Goal: Information Seeking & Learning: Learn about a topic

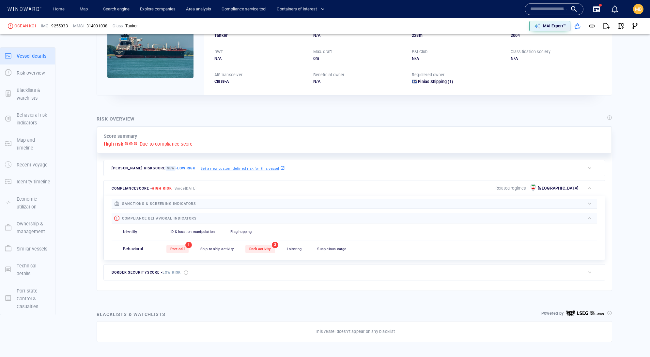
scroll to position [3, 0]
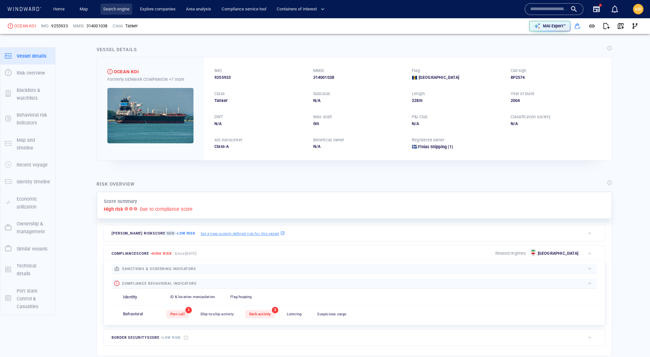
click at [124, 10] on link "Search engine" at bounding box center [116, 9] width 32 height 11
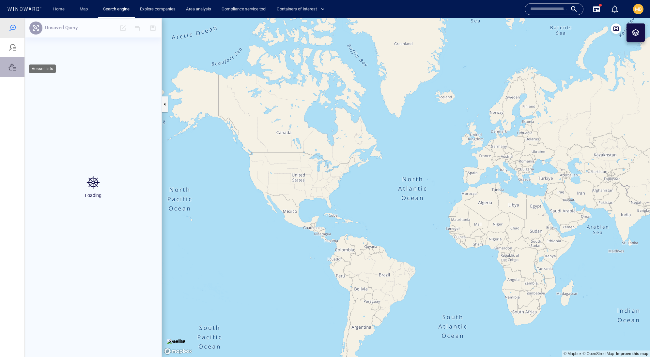
click at [12, 71] on div at bounding box center [12, 67] width 8 height 8
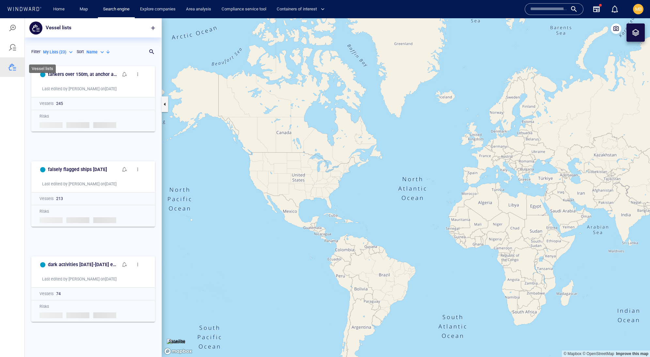
scroll to position [0, 0]
click at [12, 71] on div at bounding box center [12, 67] width 8 height 8
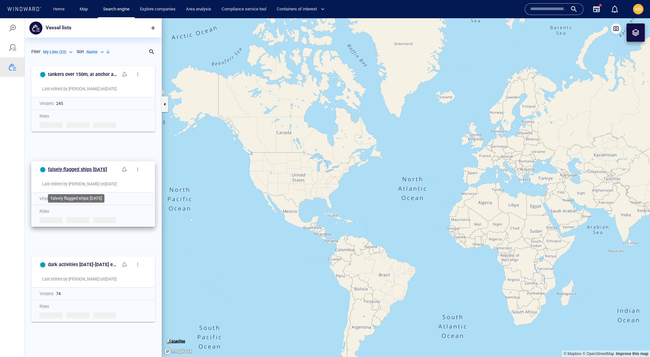
click at [84, 174] on h6 "falsely flagged ships august 6 2025" at bounding box center [77, 170] width 59 height 8
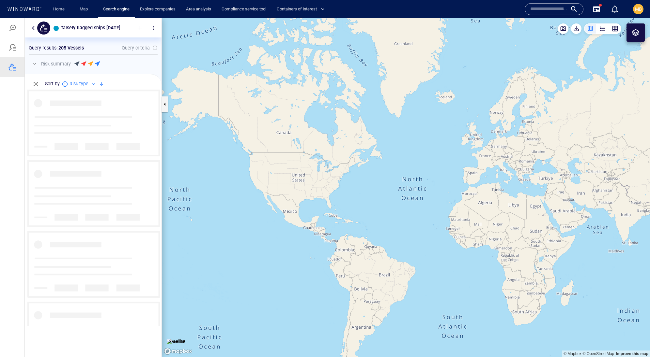
scroll to position [236, 136]
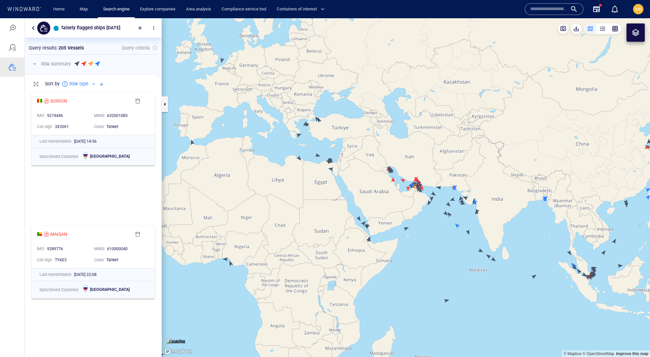
drag, startPoint x: 468, startPoint y: 190, endPoint x: 407, endPoint y: 148, distance: 74.1
click at [407, 149] on canvas "Map" at bounding box center [406, 187] width 488 height 339
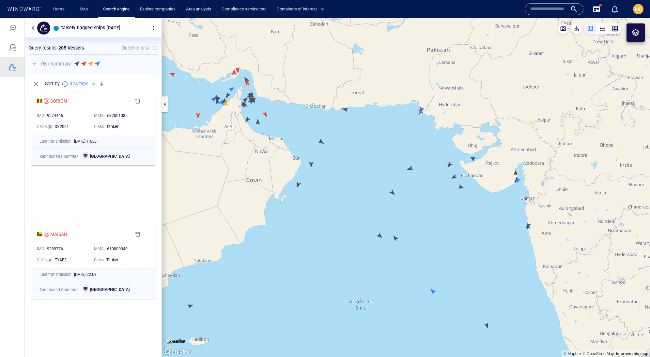
click at [472, 158] on canvas "Map" at bounding box center [406, 187] width 488 height 339
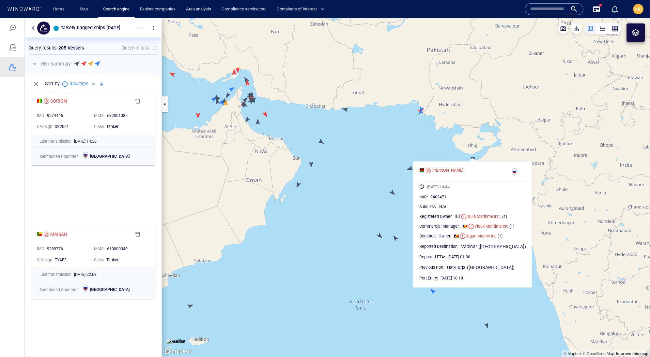
click at [395, 170] on canvas "Map" at bounding box center [406, 187] width 488 height 339
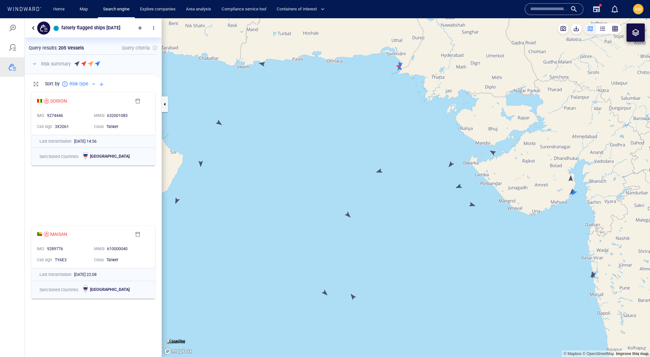
click at [571, 179] on canvas "Map" at bounding box center [406, 187] width 488 height 339
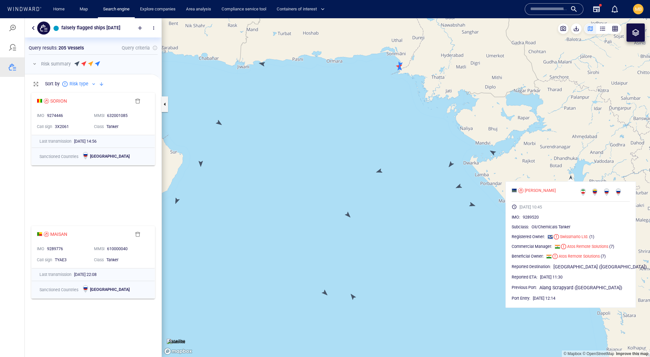
click at [498, 160] on canvas "Map" at bounding box center [406, 187] width 488 height 339
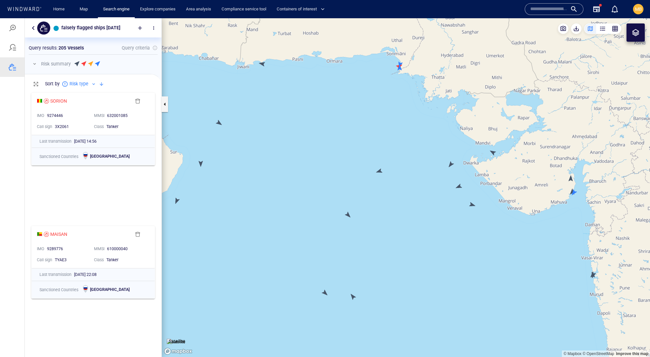
click at [459, 184] on canvas "Map" at bounding box center [406, 187] width 488 height 339
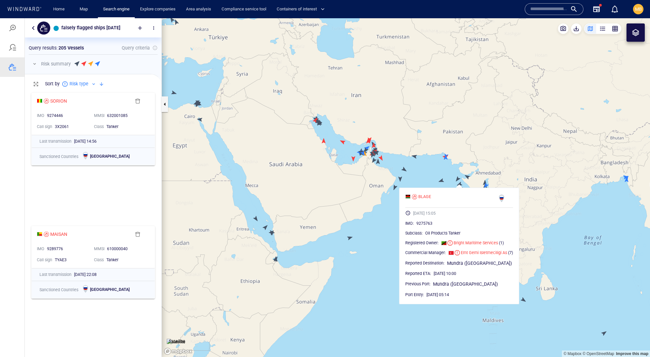
drag, startPoint x: 349, startPoint y: 235, endPoint x: 402, endPoint y: 223, distance: 54.5
click at [401, 223] on canvas "Map" at bounding box center [406, 187] width 488 height 339
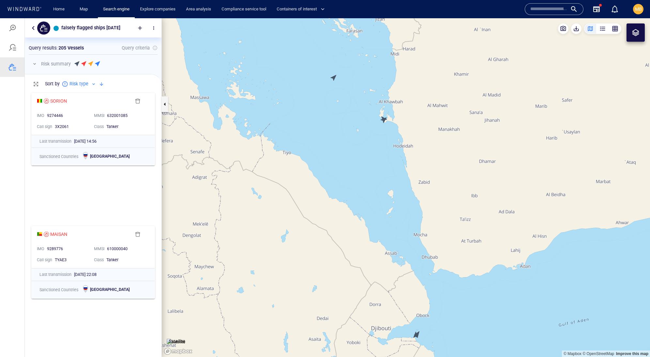
drag, startPoint x: 375, startPoint y: 171, endPoint x: 370, endPoint y: 203, distance: 32.6
click at [370, 203] on canvas "Map" at bounding box center [406, 187] width 488 height 339
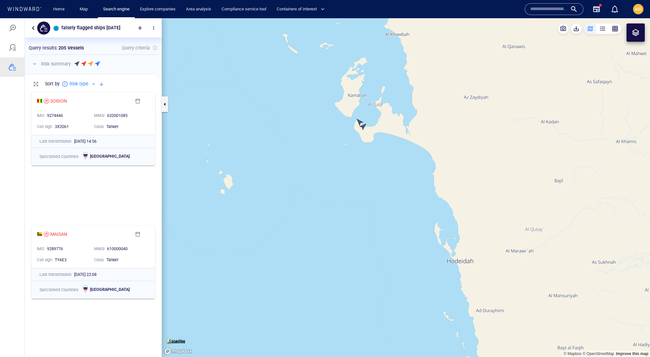
click at [363, 127] on canvas "Map" at bounding box center [406, 187] width 488 height 339
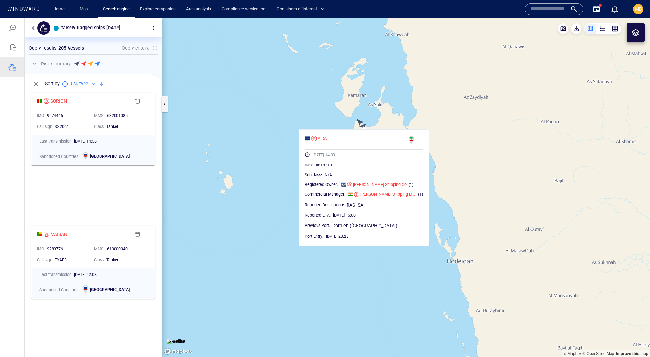
click at [359, 120] on canvas "Map" at bounding box center [406, 187] width 488 height 339
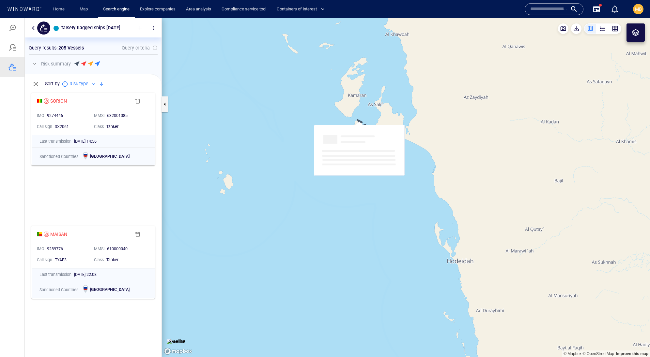
click at [359, 120] on canvas "Map" at bounding box center [406, 187] width 488 height 339
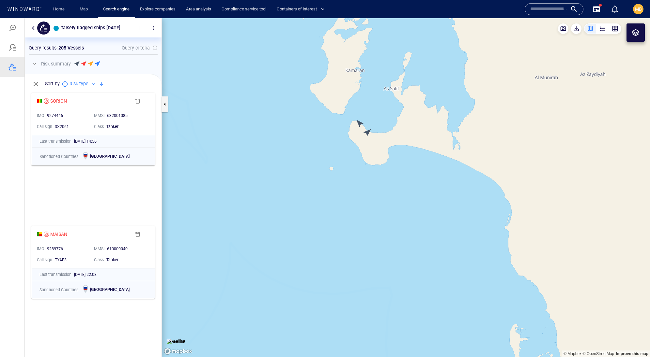
click at [359, 122] on canvas "Map" at bounding box center [406, 187] width 488 height 339
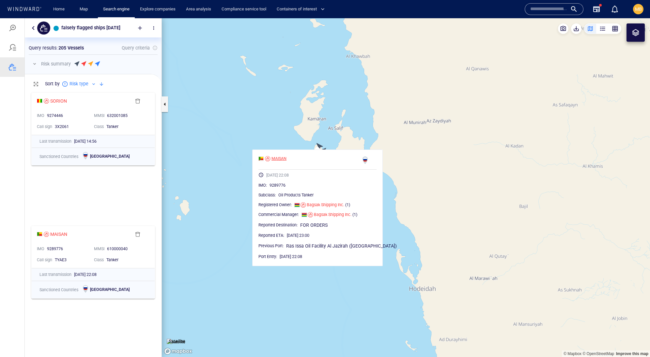
scroll to position [0, 0]
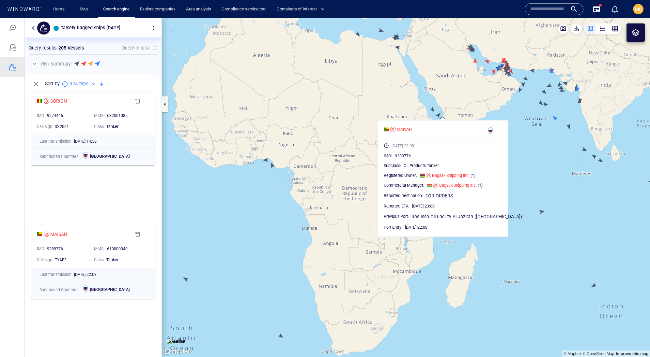
drag, startPoint x: 557, startPoint y: 139, endPoint x: 485, endPoint y: 145, distance: 73.0
click at [488, 144] on canvas "Map" at bounding box center [406, 187] width 488 height 339
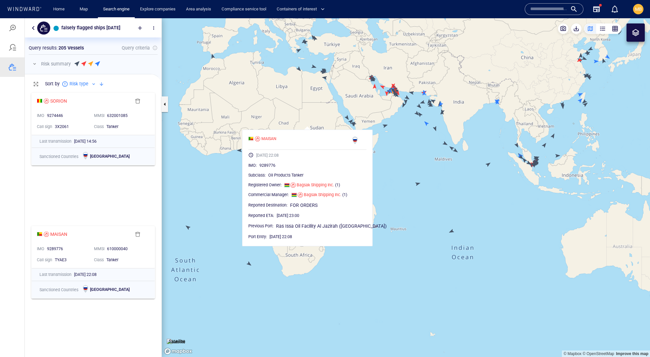
drag, startPoint x: 541, startPoint y: 145, endPoint x: 484, endPoint y: 151, distance: 56.7
click at [485, 151] on canvas "Map" at bounding box center [406, 187] width 488 height 339
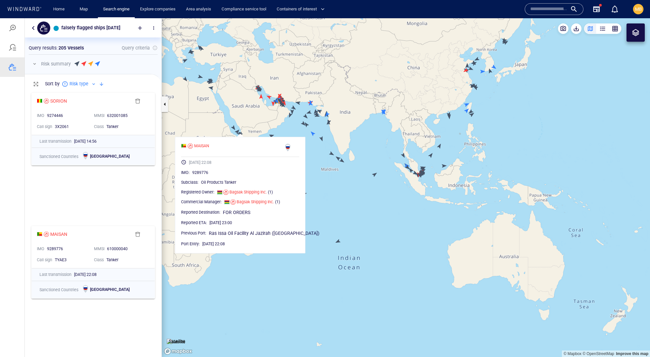
drag, startPoint x: 503, startPoint y: 128, endPoint x: 499, endPoint y: 187, distance: 58.8
click at [499, 187] on canvas "Map" at bounding box center [406, 187] width 488 height 339
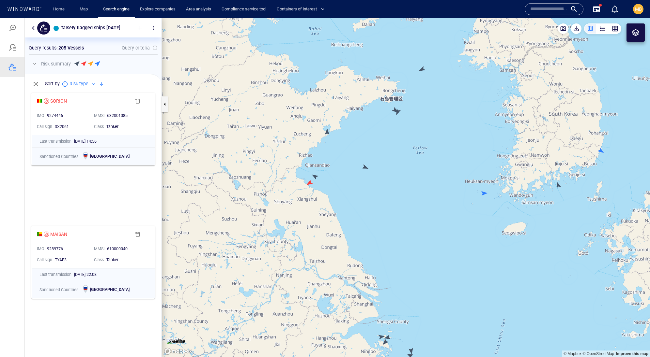
drag, startPoint x: 436, startPoint y: 85, endPoint x: 436, endPoint y: 127, distance: 41.1
click at [437, 127] on canvas "Map" at bounding box center [406, 187] width 488 height 339
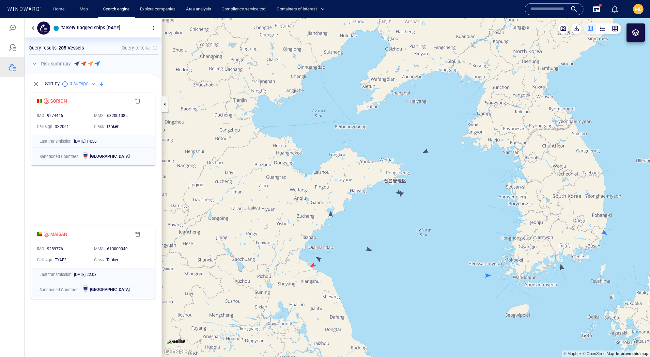
click at [425, 151] on canvas "Map" at bounding box center [406, 187] width 488 height 339
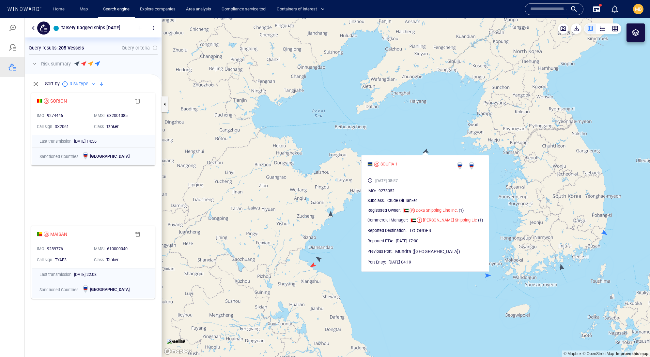
click at [415, 143] on canvas "Map" at bounding box center [406, 187] width 488 height 339
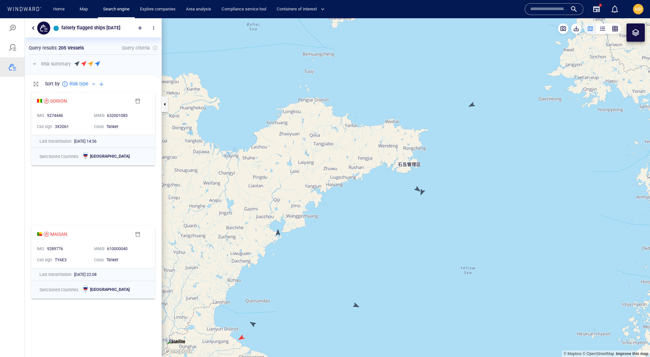
click at [278, 234] on canvas "Map" at bounding box center [406, 187] width 488 height 339
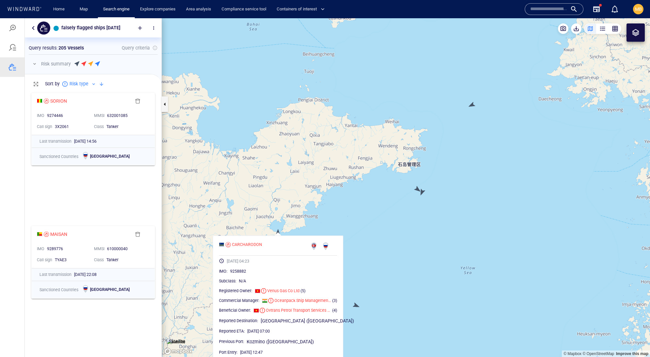
click at [377, 222] on canvas "Map" at bounding box center [406, 187] width 488 height 339
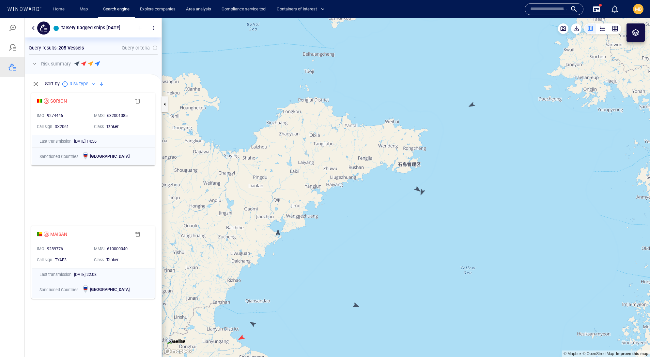
click at [421, 192] on canvas "Map" at bounding box center [406, 187] width 488 height 339
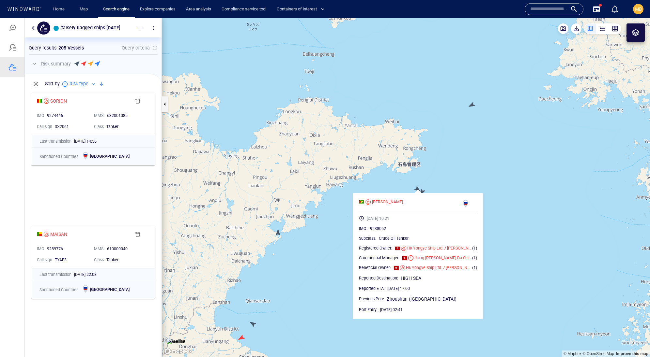
click at [443, 185] on canvas "Map" at bounding box center [406, 187] width 488 height 339
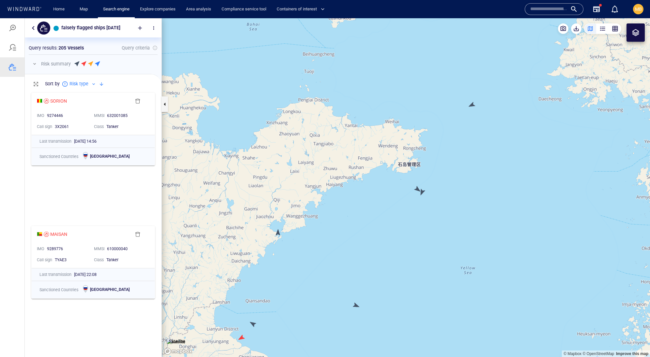
click at [355, 303] on canvas "Map" at bounding box center [406, 187] width 488 height 339
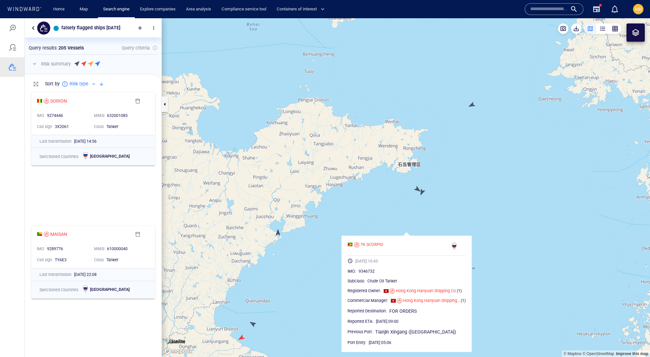
drag, startPoint x: 341, startPoint y: 272, endPoint x: 393, endPoint y: 196, distance: 92.2
click at [393, 196] on canvas "Map" at bounding box center [406, 187] width 488 height 339
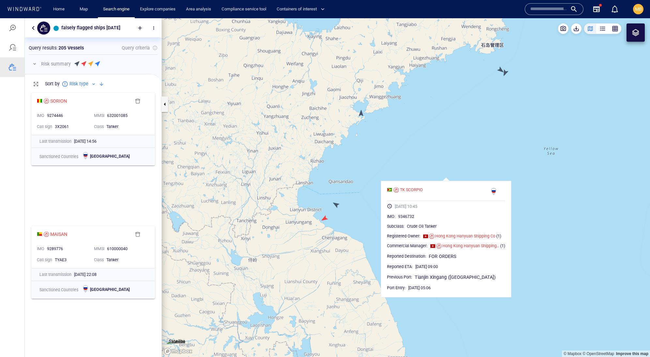
click at [352, 222] on canvas "Map" at bounding box center [406, 187] width 488 height 339
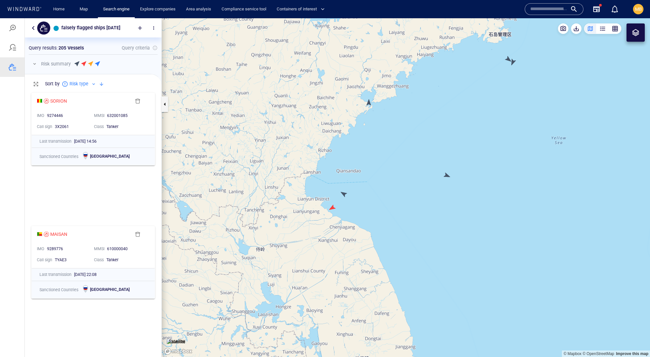
click at [343, 193] on canvas "Map" at bounding box center [406, 187] width 488 height 339
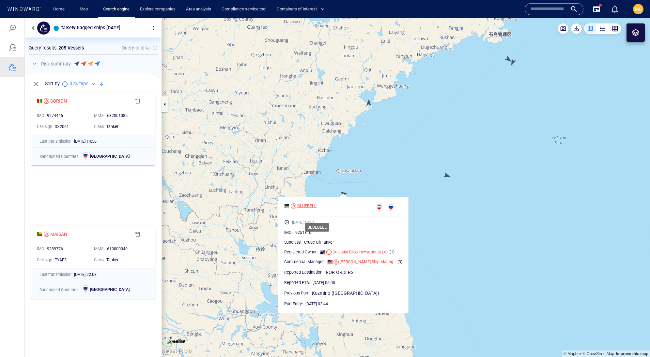
click at [316, 209] on div "BLUEBELL" at bounding box center [306, 206] width 19 height 6
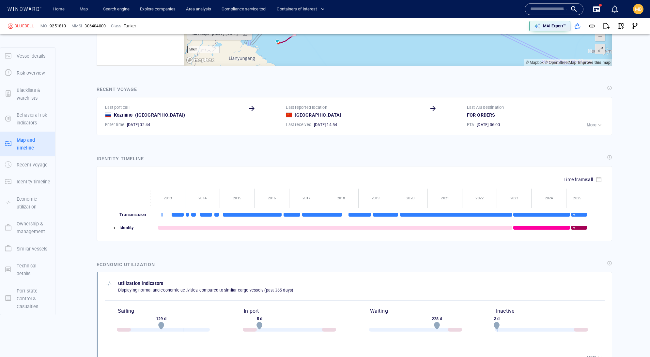
scroll to position [108502, 0]
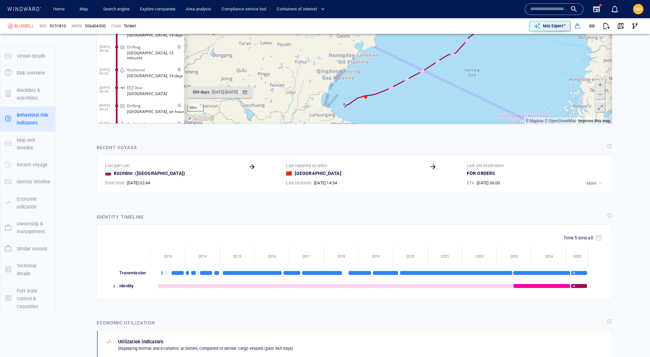
scroll to position [896, 0]
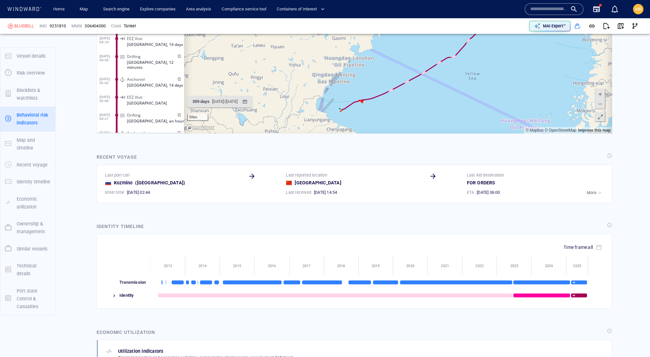
drag, startPoint x: 468, startPoint y: 2, endPoint x: 468, endPoint y: -31, distance: 33.6
click at [468, 0] on canvas "Map" at bounding box center [398, 33] width 428 height 202
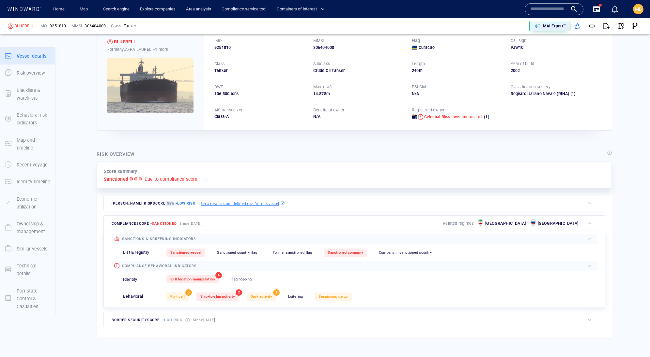
scroll to position [37, 0]
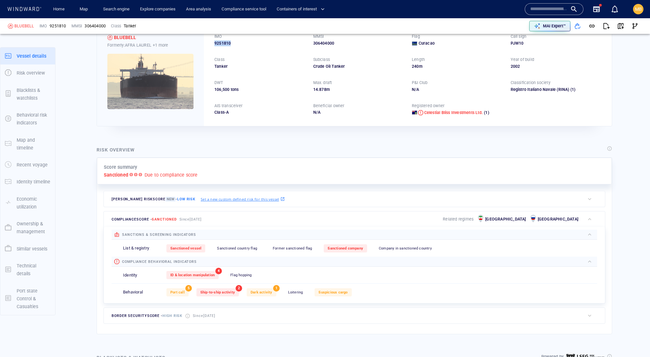
drag, startPoint x: 244, startPoint y: 54, endPoint x: 214, endPoint y: 53, distance: 30.0
click at [214, 46] on div "9251810" at bounding box center [259, 43] width 91 height 6
copy span "9251810"
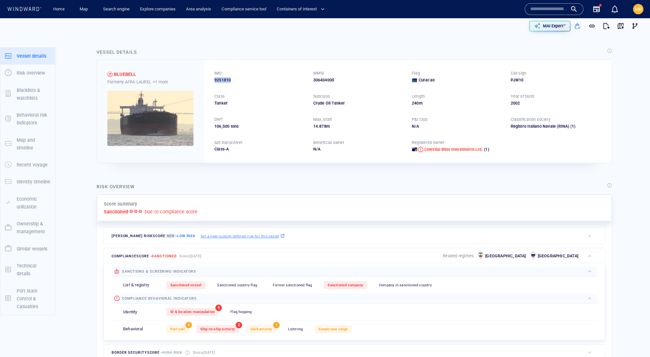
scroll to position [0, 0]
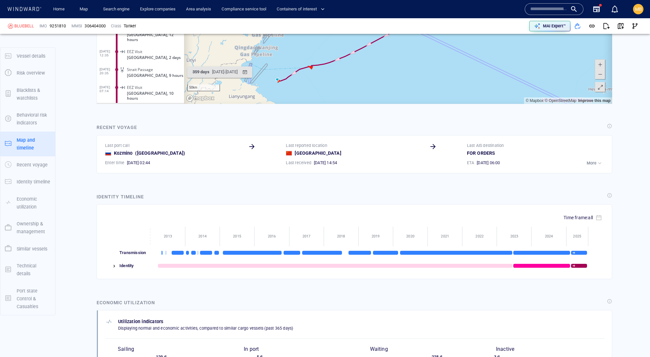
scroll to position [936, 0]
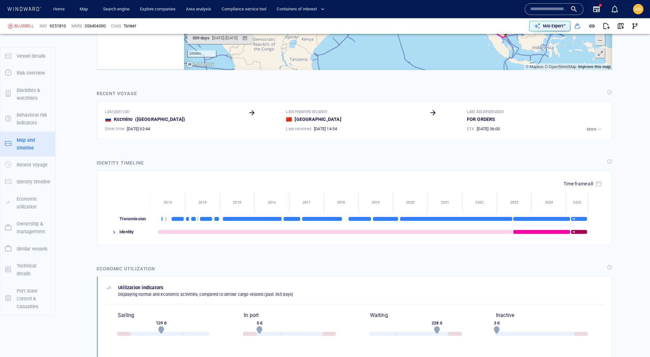
scroll to position [81, 0]
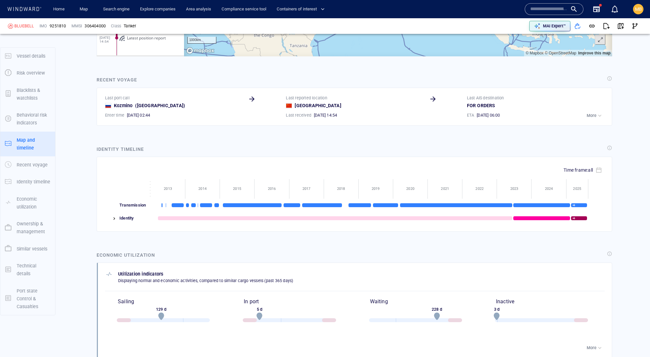
scroll to position [246, 0]
